Goal: Information Seeking & Learning: Learn about a topic

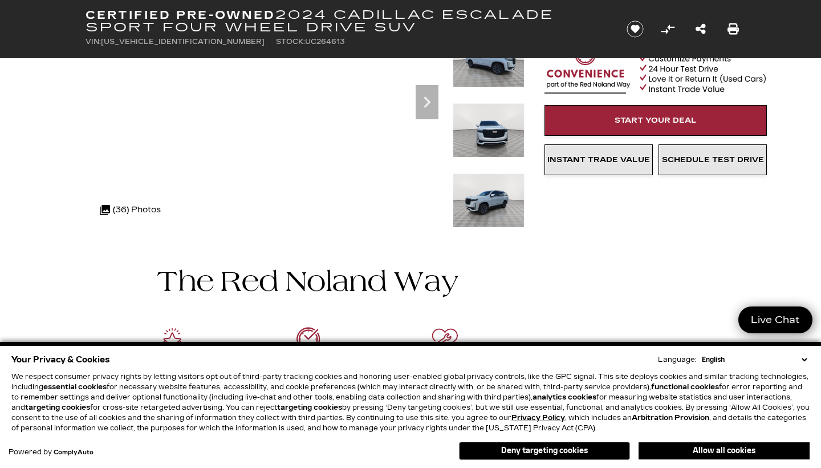
scroll to position [117, 0]
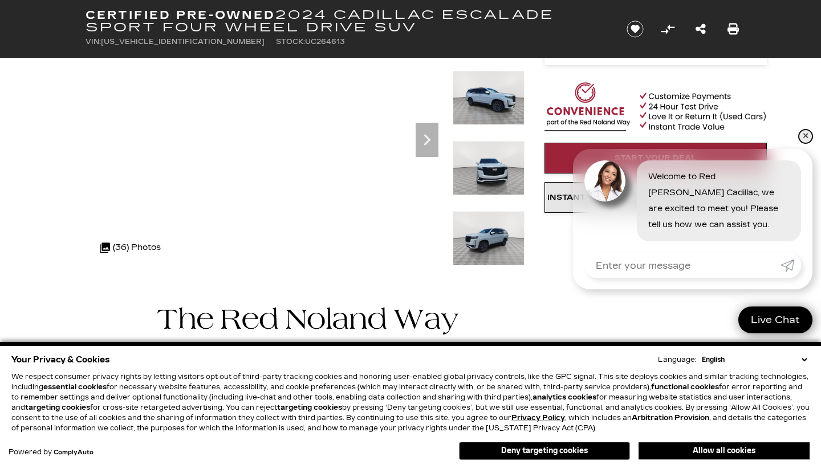
click at [806, 132] on link "✕" at bounding box center [806, 136] width 14 height 14
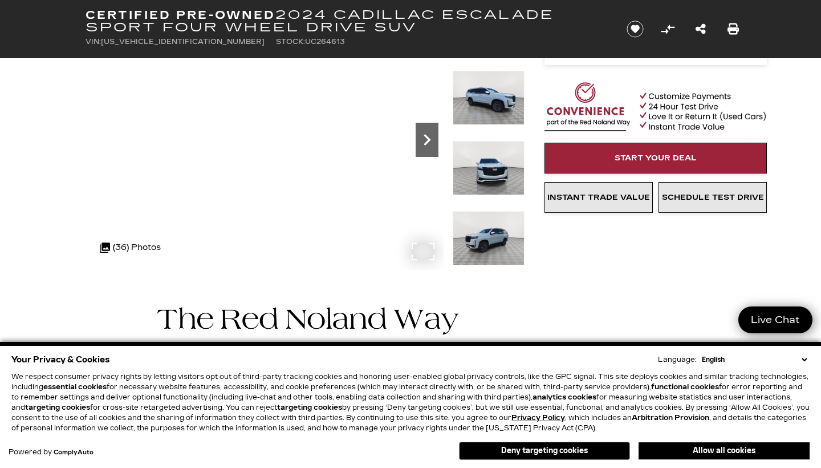
click at [419, 137] on icon "Next" at bounding box center [427, 139] width 23 height 23
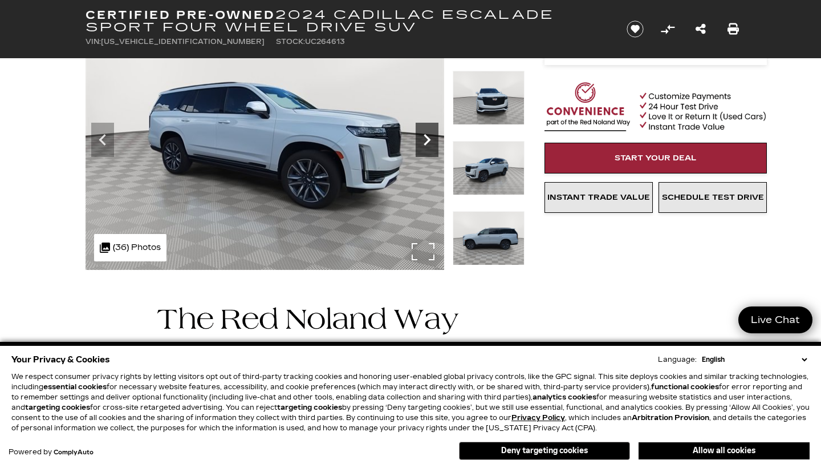
click at [426, 139] on icon "Next" at bounding box center [427, 139] width 23 height 23
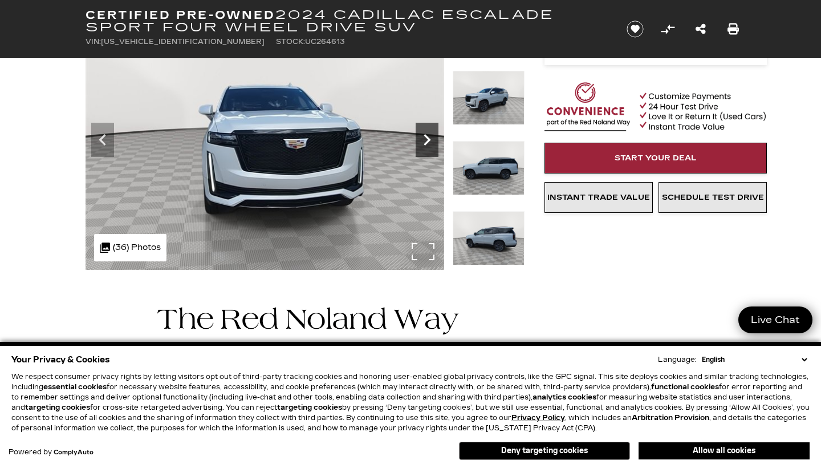
click at [426, 139] on icon "Next" at bounding box center [427, 139] width 23 height 23
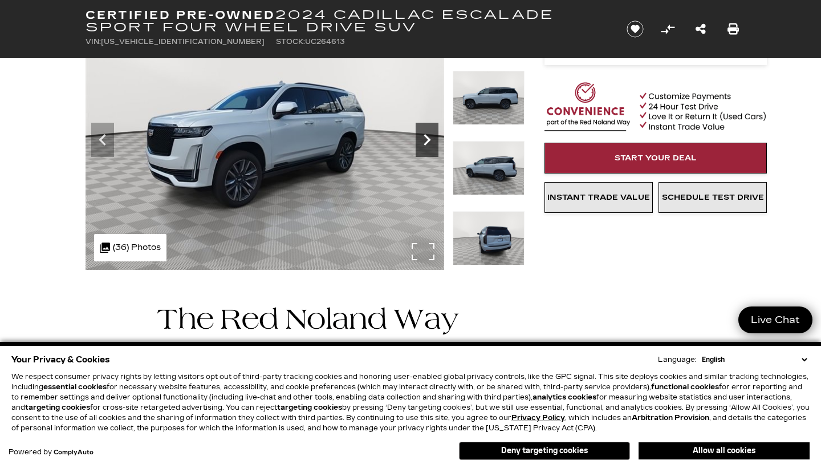
click at [426, 139] on icon "Next" at bounding box center [427, 139] width 23 height 23
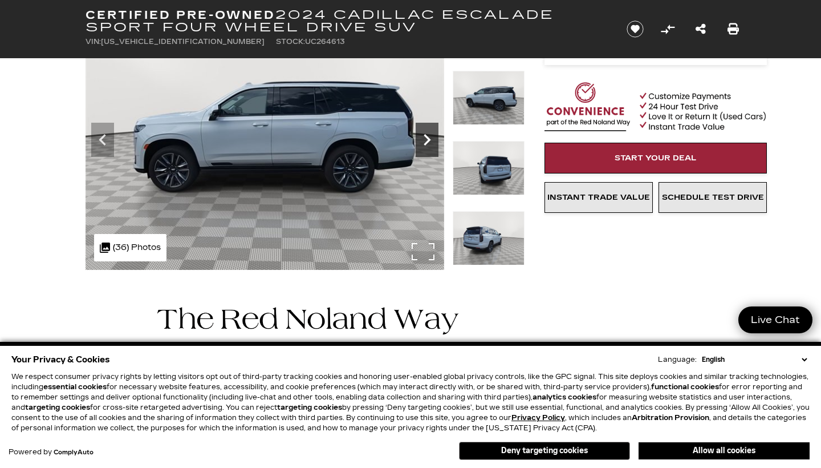
click at [426, 139] on icon "Next" at bounding box center [427, 139] width 23 height 23
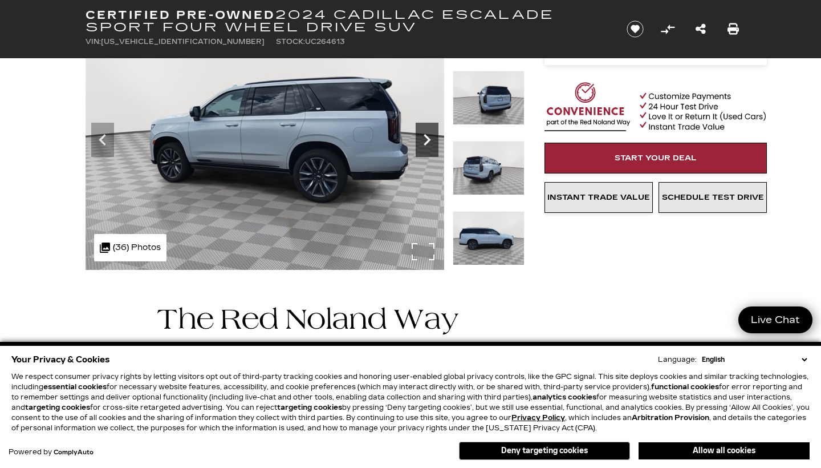
click at [426, 139] on icon "Next" at bounding box center [427, 139] width 23 height 23
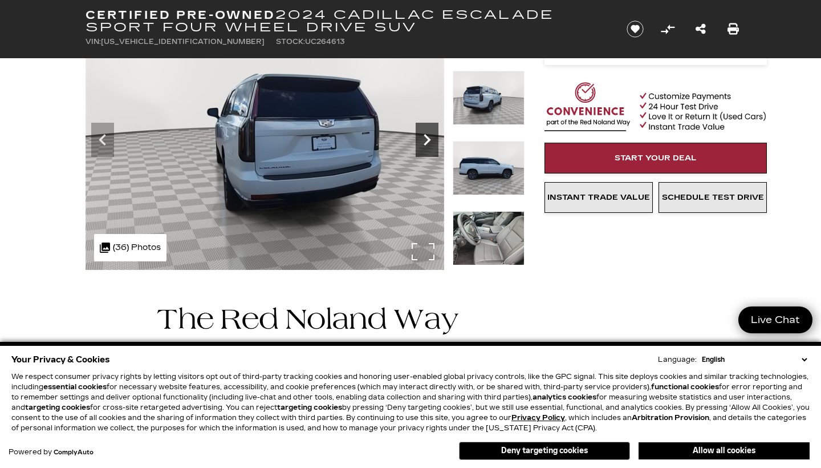
click at [426, 139] on icon "Next" at bounding box center [427, 139] width 23 height 23
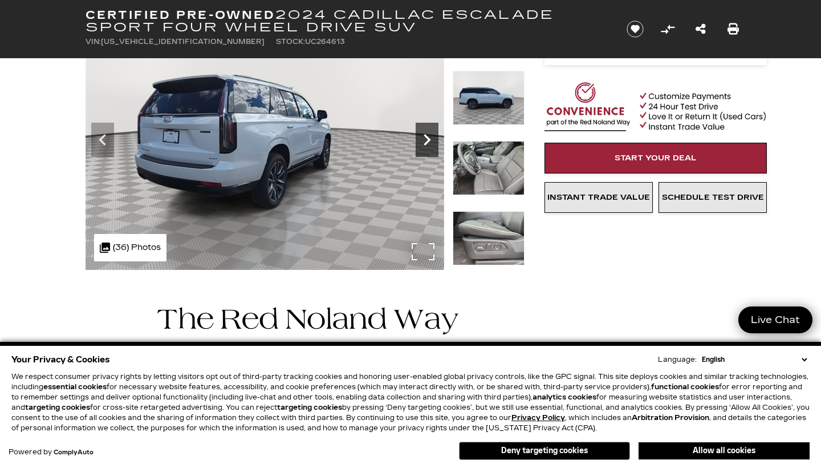
click at [426, 139] on icon "Next" at bounding box center [427, 139] width 23 height 23
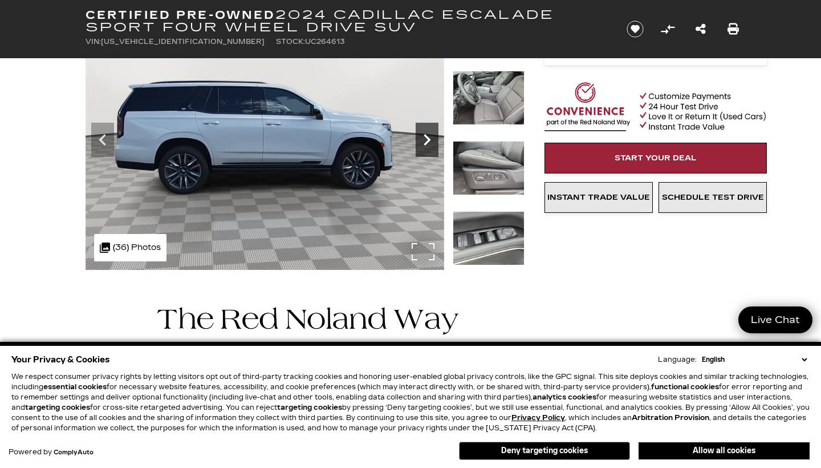
click at [426, 139] on icon "Next" at bounding box center [427, 139] width 23 height 23
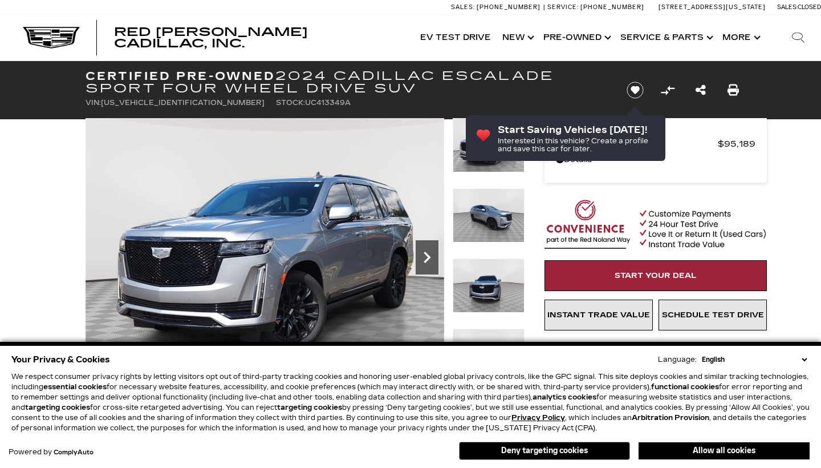
click at [425, 251] on icon "Next" at bounding box center [427, 257] width 23 height 23
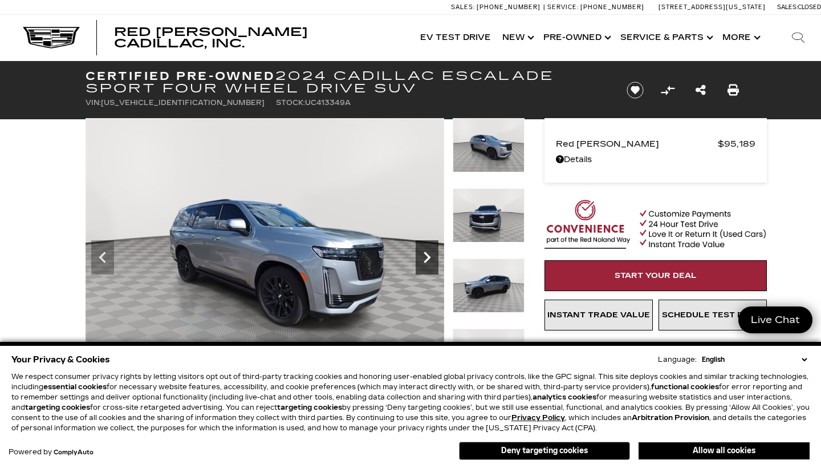
click at [425, 251] on icon "Next" at bounding box center [427, 257] width 23 height 23
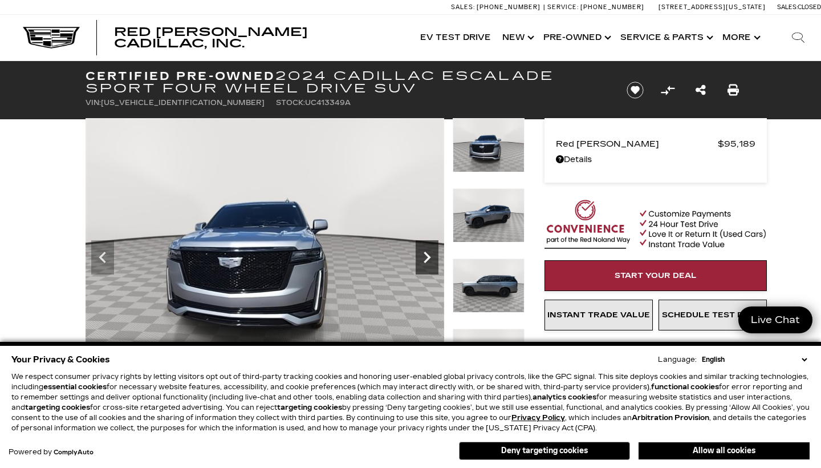
click at [425, 251] on icon "Next" at bounding box center [427, 257] width 23 height 23
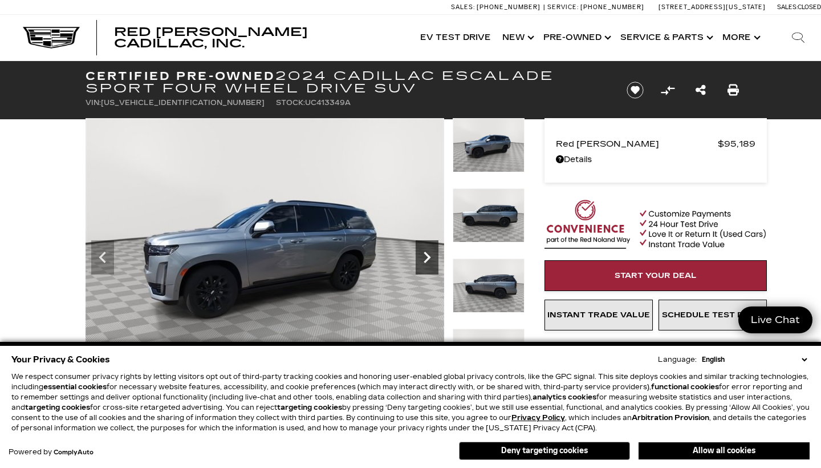
click at [425, 251] on icon "Next" at bounding box center [427, 257] width 23 height 23
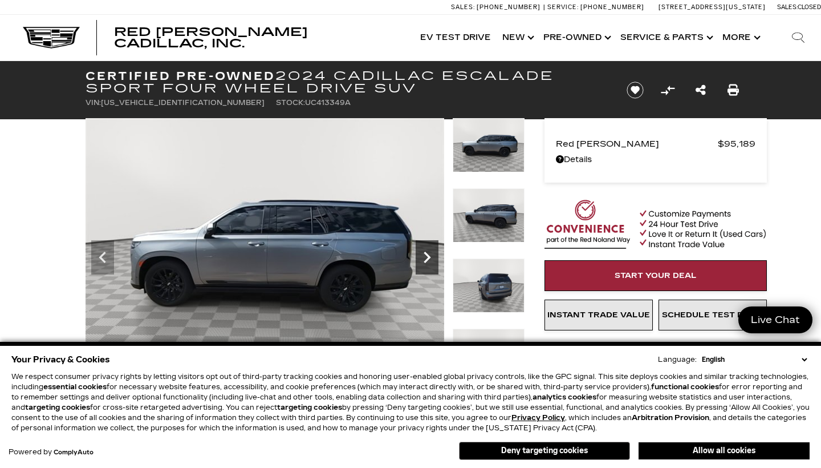
click at [425, 251] on icon "Next" at bounding box center [427, 257] width 23 height 23
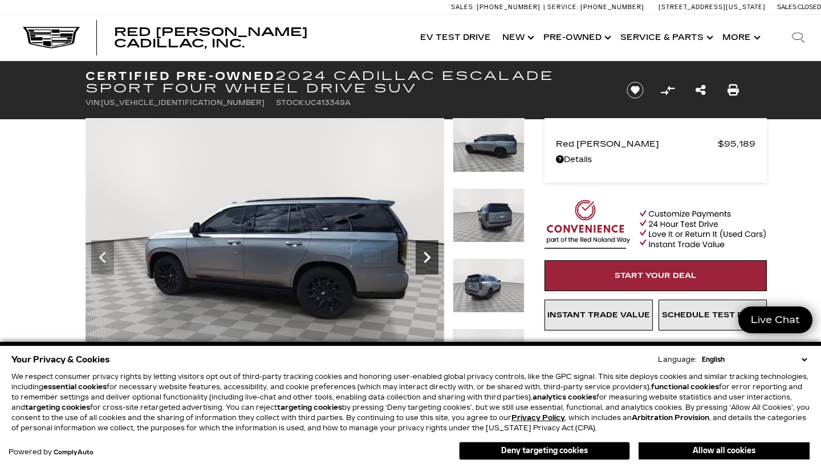
click at [425, 251] on icon "Next" at bounding box center [427, 257] width 23 height 23
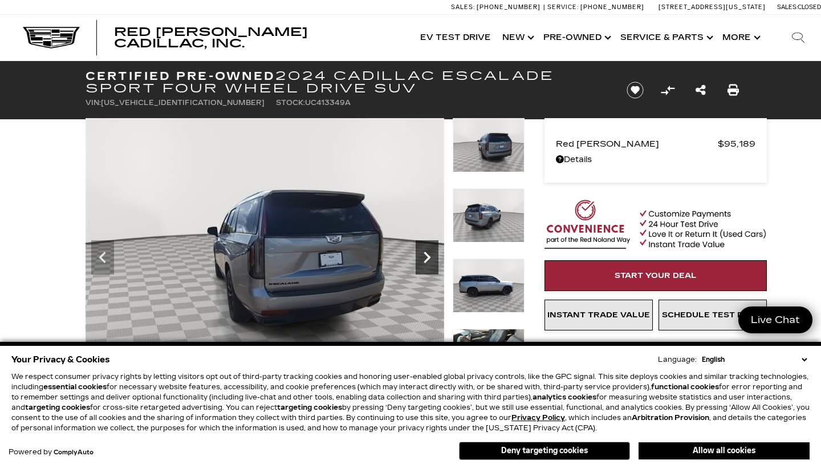
click at [425, 251] on icon "Next" at bounding box center [427, 257] width 23 height 23
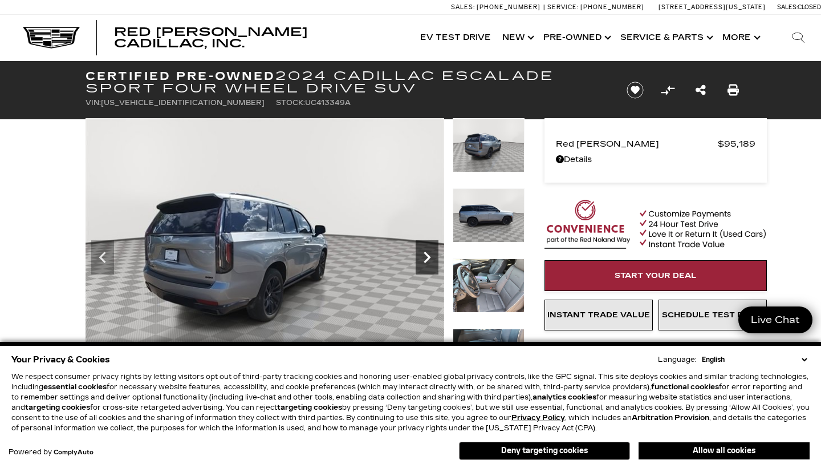
click at [425, 251] on icon "Next" at bounding box center [427, 257] width 23 height 23
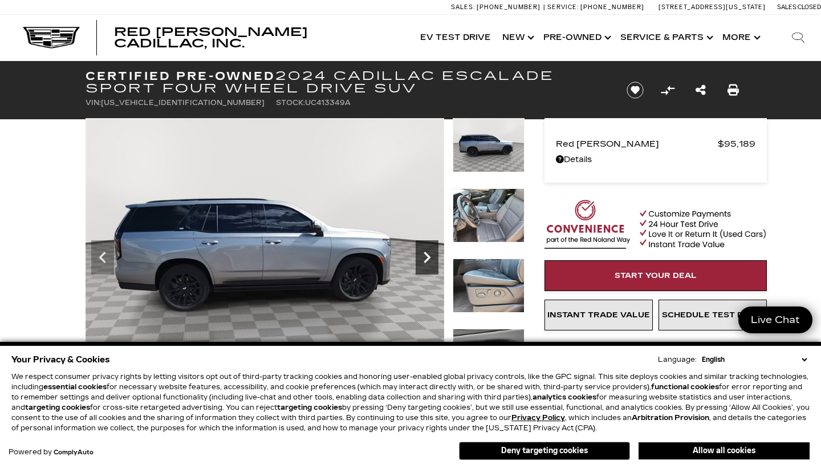
click at [425, 251] on icon "Next" at bounding box center [427, 257] width 23 height 23
